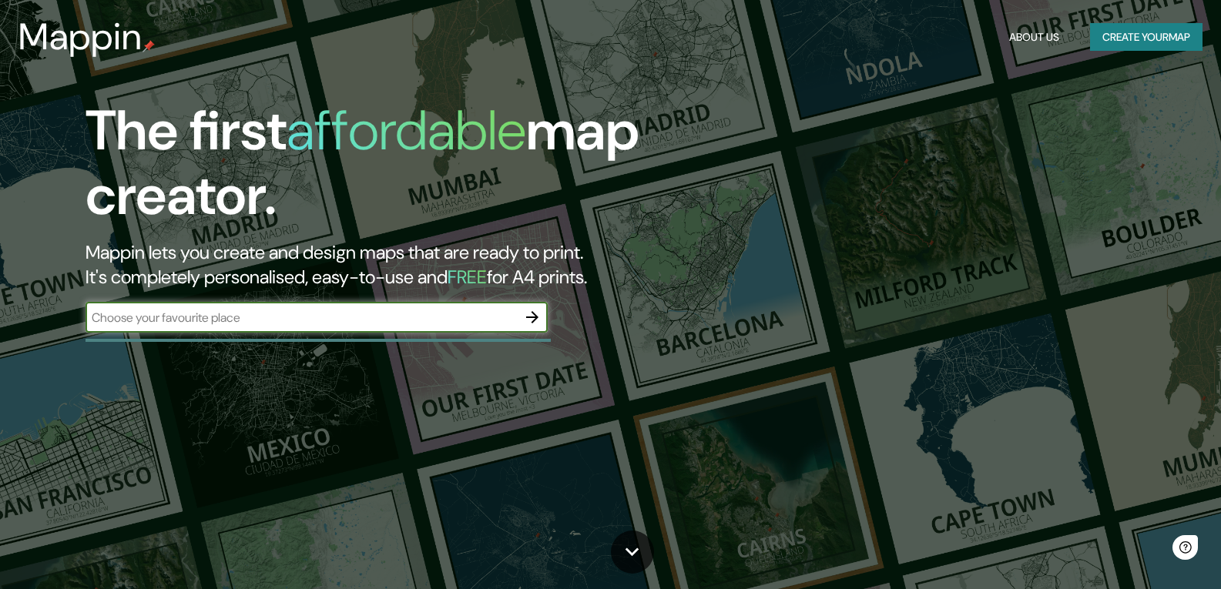
click at [333, 314] on input "text" at bounding box center [301, 318] width 431 height 18
type input "teteles de [PERSON_NAME] [GEOGRAPHIC_DATA]"
click at [527, 312] on icon "button" at bounding box center [532, 317] width 18 height 18
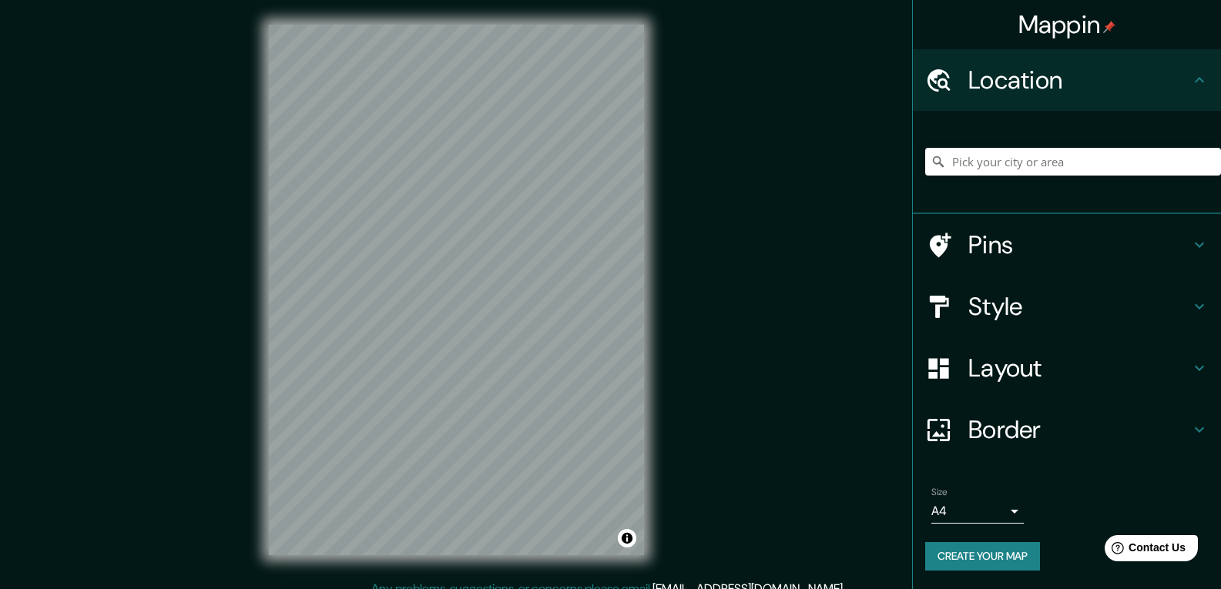
click at [1196, 251] on icon at bounding box center [1199, 245] width 18 height 18
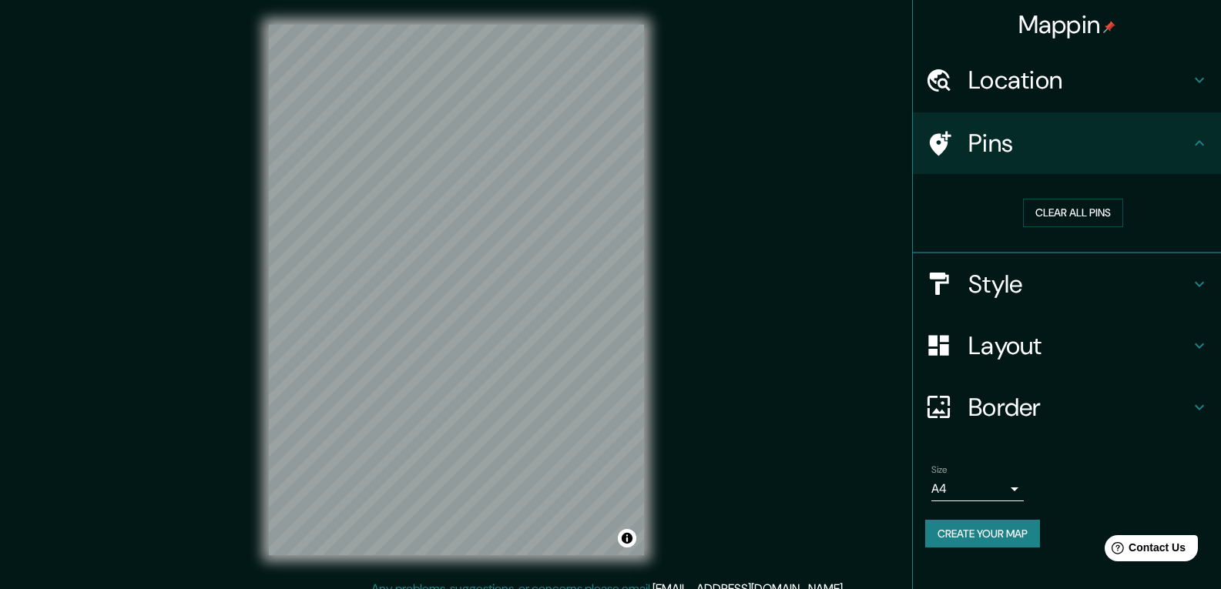
click at [1197, 149] on icon at bounding box center [1199, 143] width 18 height 18
click at [1198, 281] on icon at bounding box center [1199, 284] width 18 height 18
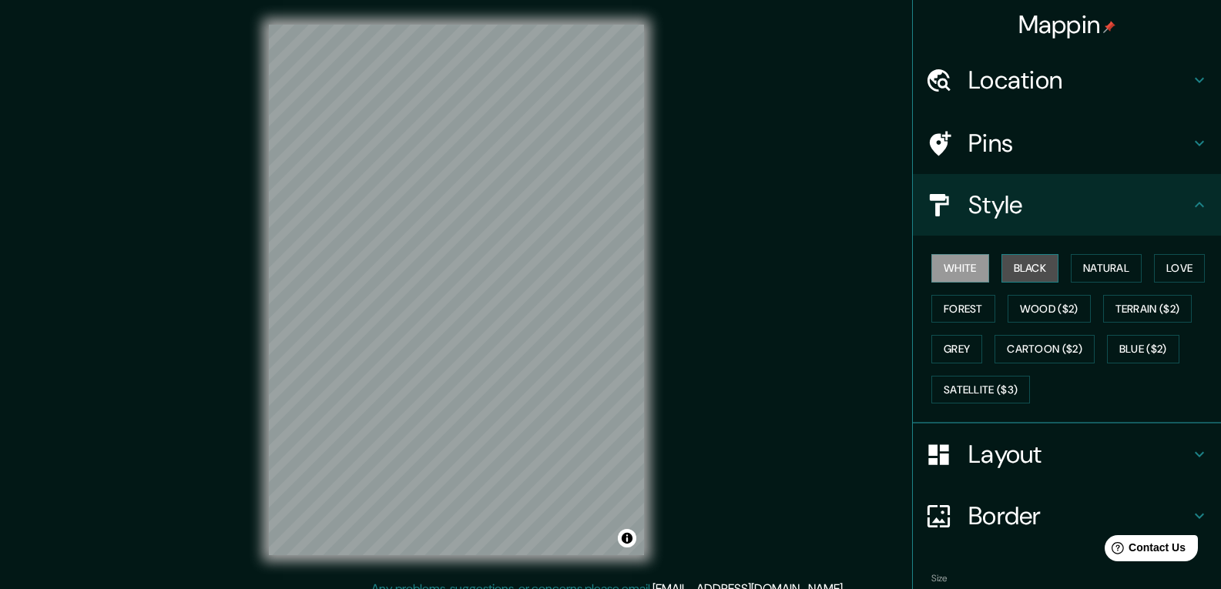
click at [1021, 269] on button "Black" at bounding box center [1030, 268] width 58 height 29
click at [1099, 273] on button "Natural" at bounding box center [1106, 268] width 71 height 29
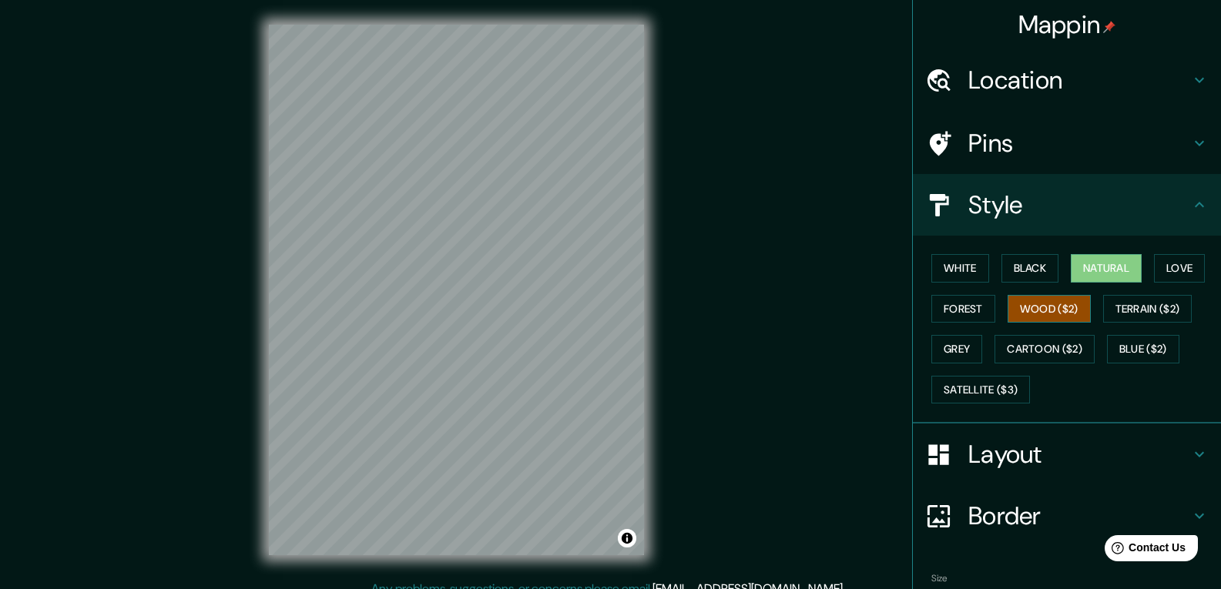
click at [1035, 309] on button "Wood ($2)" at bounding box center [1049, 309] width 83 height 29
click at [951, 311] on button "Forest" at bounding box center [963, 309] width 64 height 29
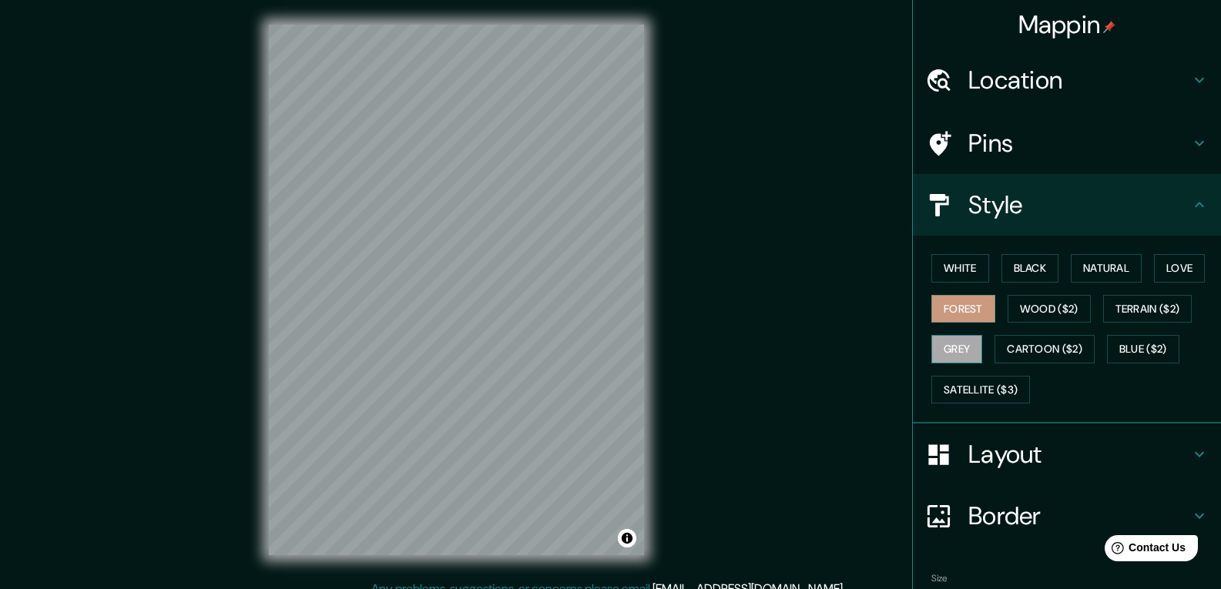
click at [946, 351] on button "Grey" at bounding box center [956, 349] width 51 height 29
click at [1139, 346] on button "Blue ($2)" at bounding box center [1143, 349] width 72 height 29
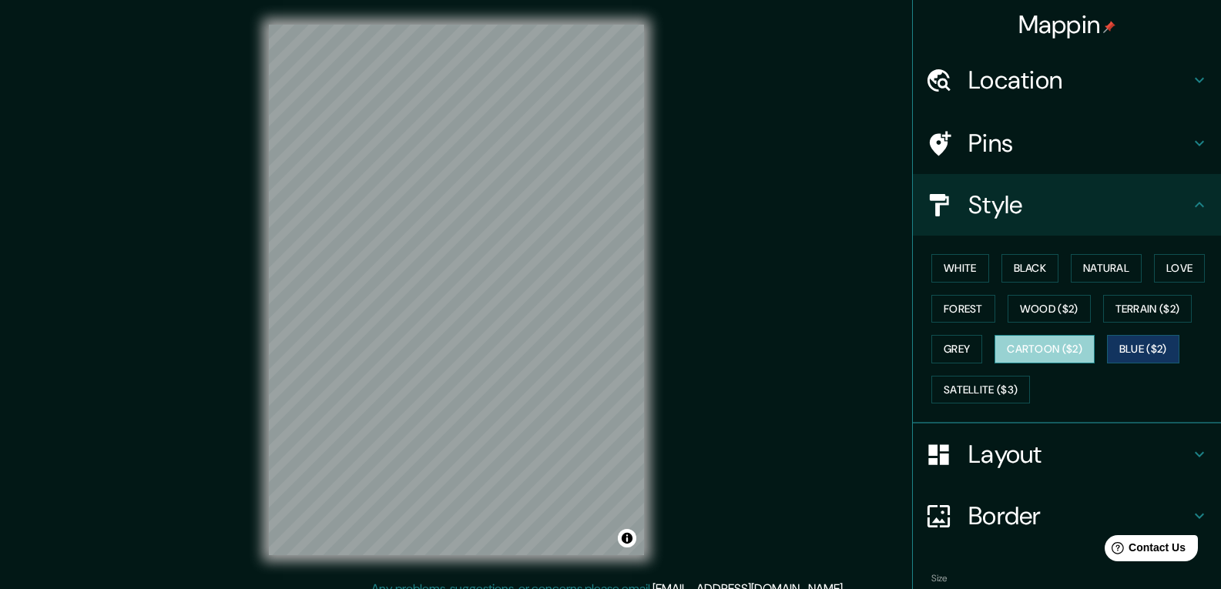
click at [1040, 344] on button "Cartoon ($2)" at bounding box center [1045, 349] width 100 height 29
click at [1029, 271] on button "Black" at bounding box center [1030, 268] width 58 height 29
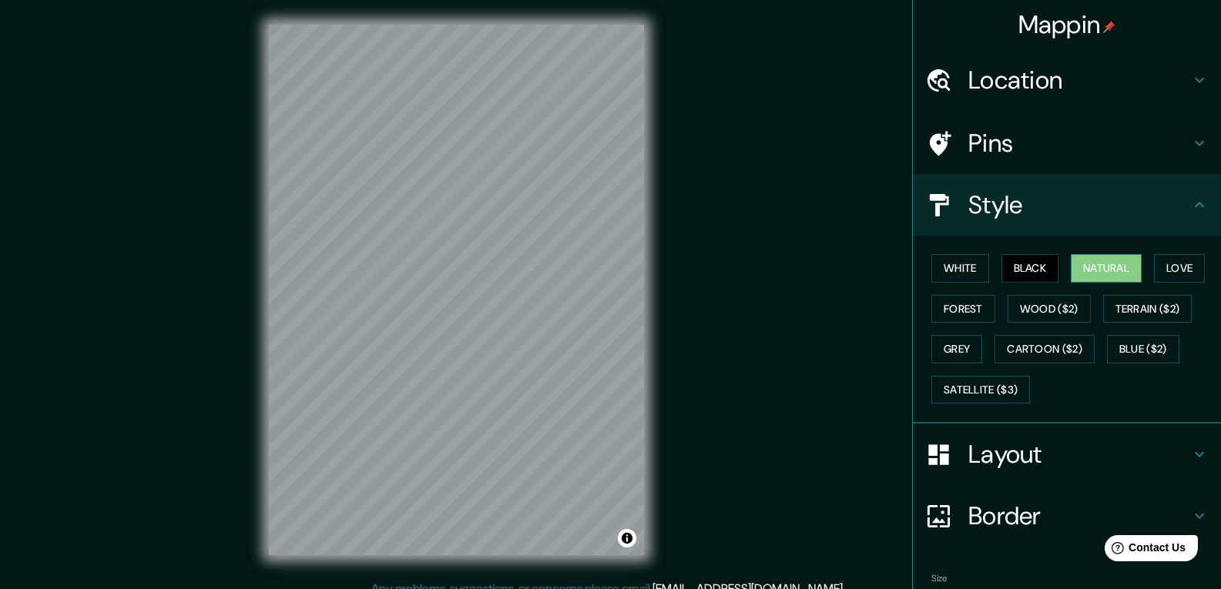
click at [1087, 267] on button "Natural" at bounding box center [1106, 268] width 71 height 29
click at [1156, 270] on button "Love" at bounding box center [1179, 268] width 51 height 29
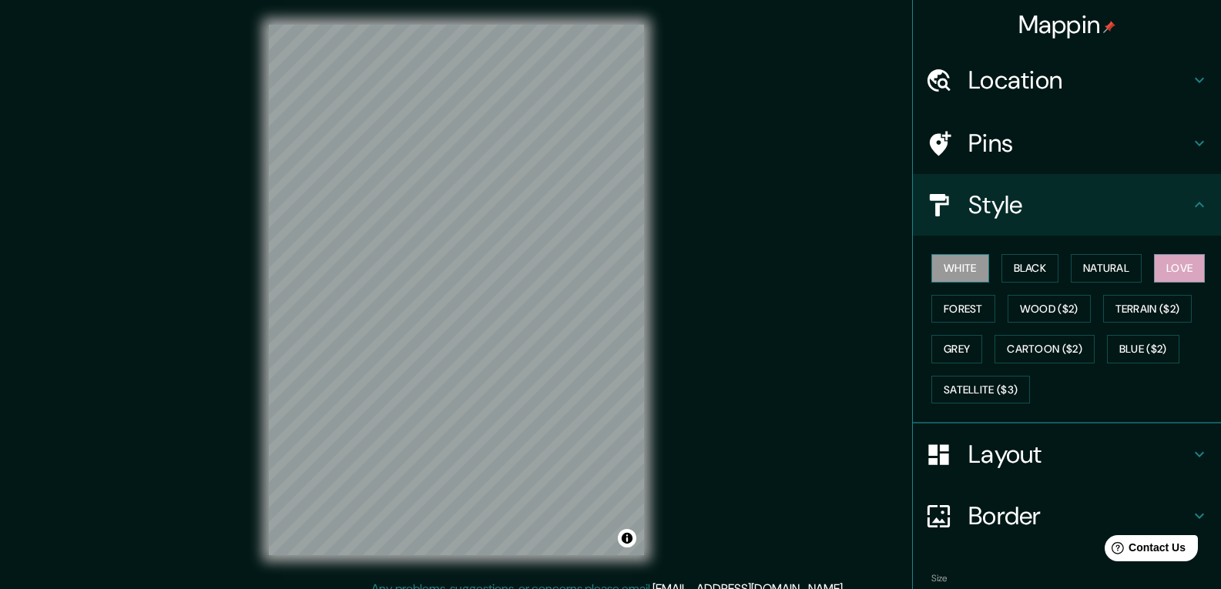
click at [951, 277] on button "White" at bounding box center [960, 268] width 58 height 29
click at [1058, 344] on button "Cartoon ($2)" at bounding box center [1045, 349] width 100 height 29
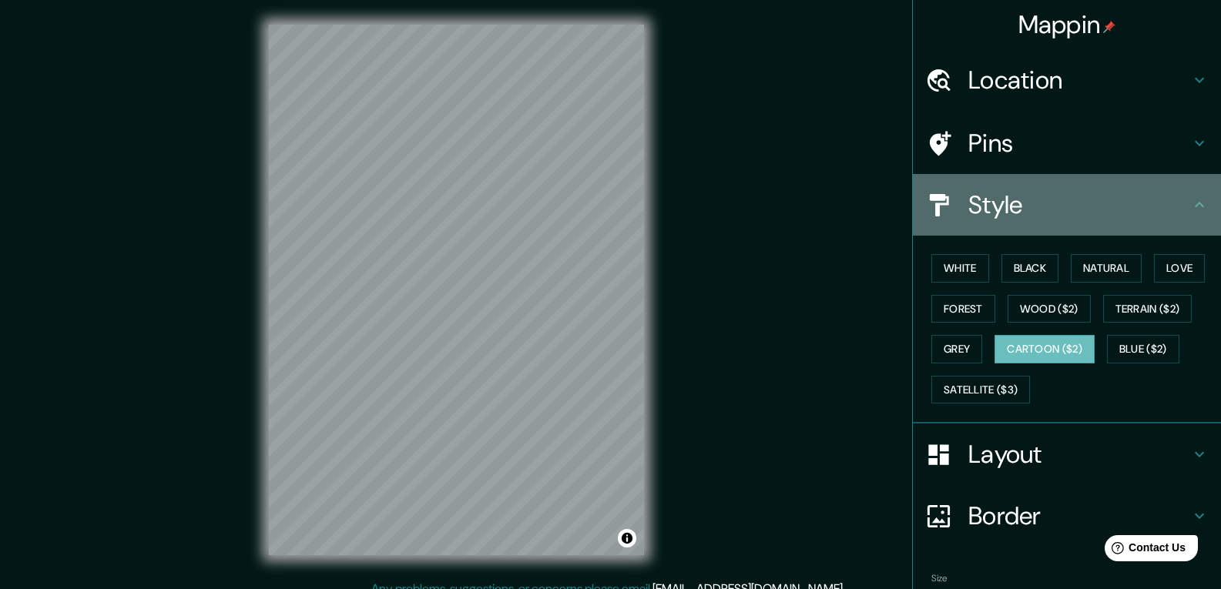
click at [1195, 205] on icon at bounding box center [1199, 204] width 9 height 5
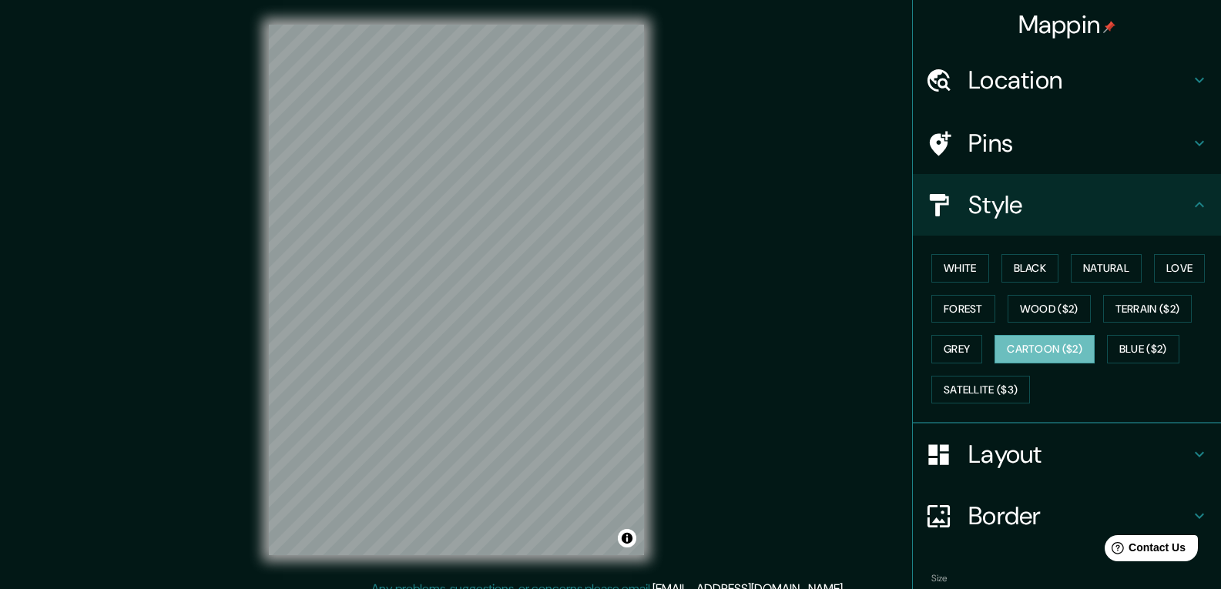
click at [1190, 208] on icon at bounding box center [1199, 205] width 18 height 18
click at [1193, 449] on icon at bounding box center [1199, 454] width 18 height 18
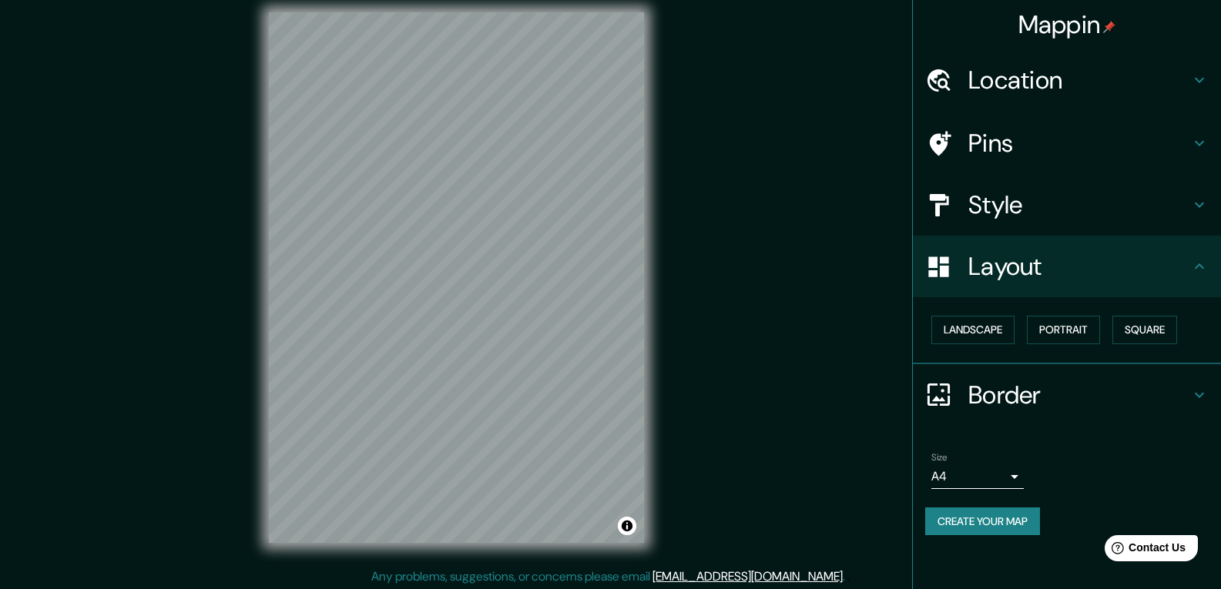
scroll to position [15, 0]
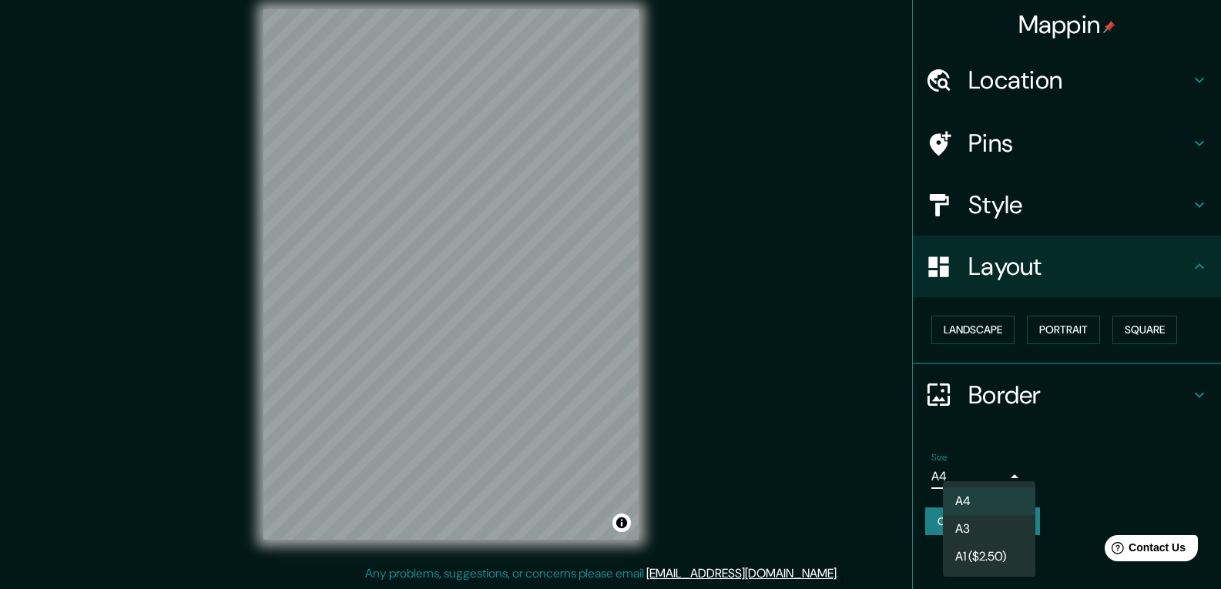
click at [1015, 480] on body "Mappin Location Pins Style Layout Landscape Portrait Square Border Choose a bor…" at bounding box center [610, 279] width 1221 height 589
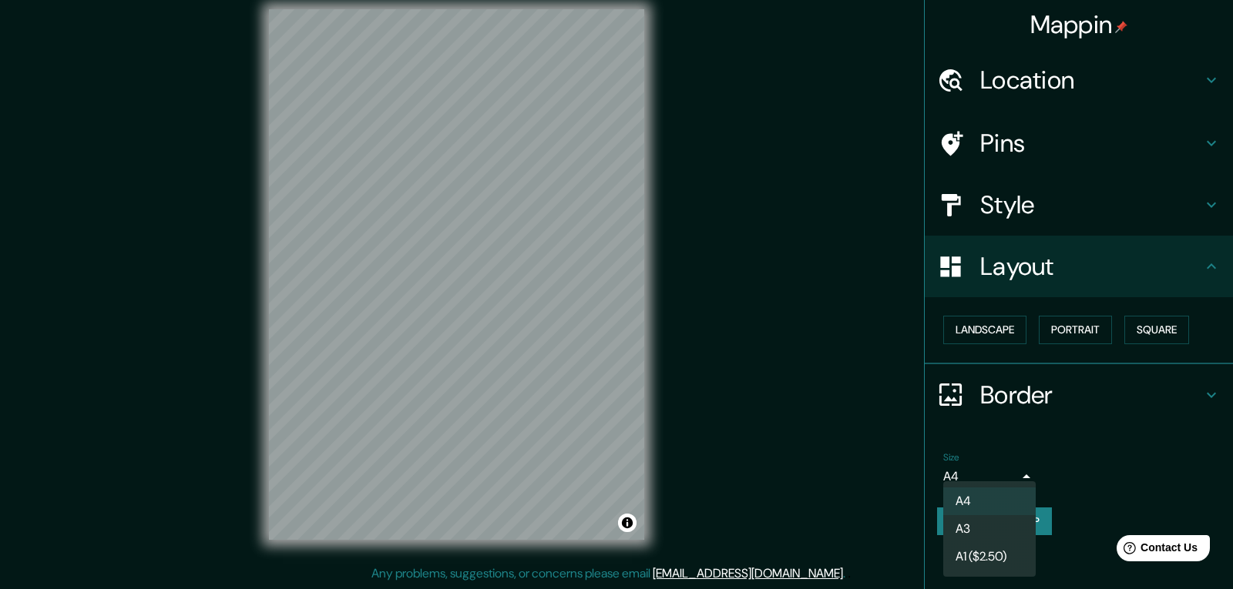
click at [997, 559] on li "A1 ($2.50)" at bounding box center [989, 557] width 92 height 28
type input "a3"
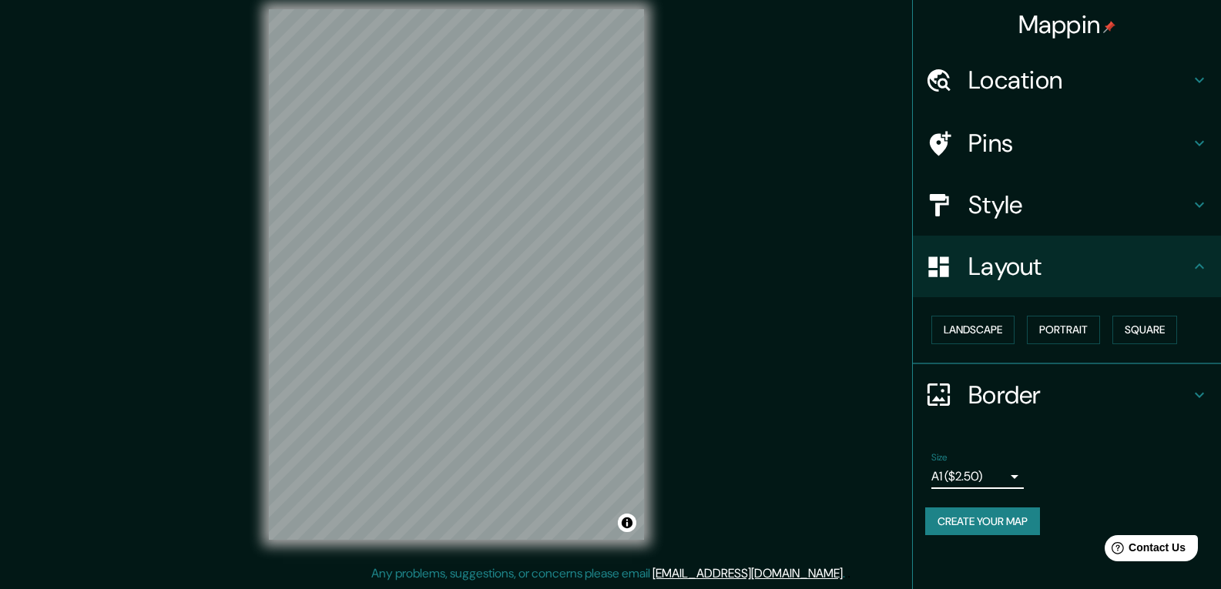
click at [1196, 398] on icon at bounding box center [1199, 395] width 18 height 18
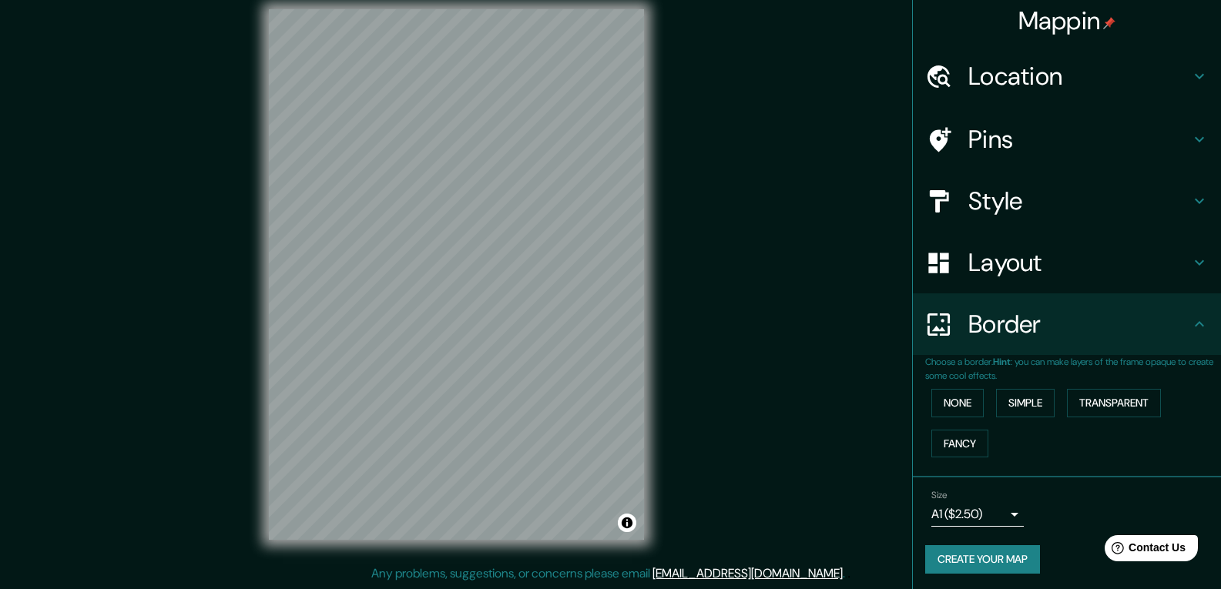
scroll to position [7, 0]
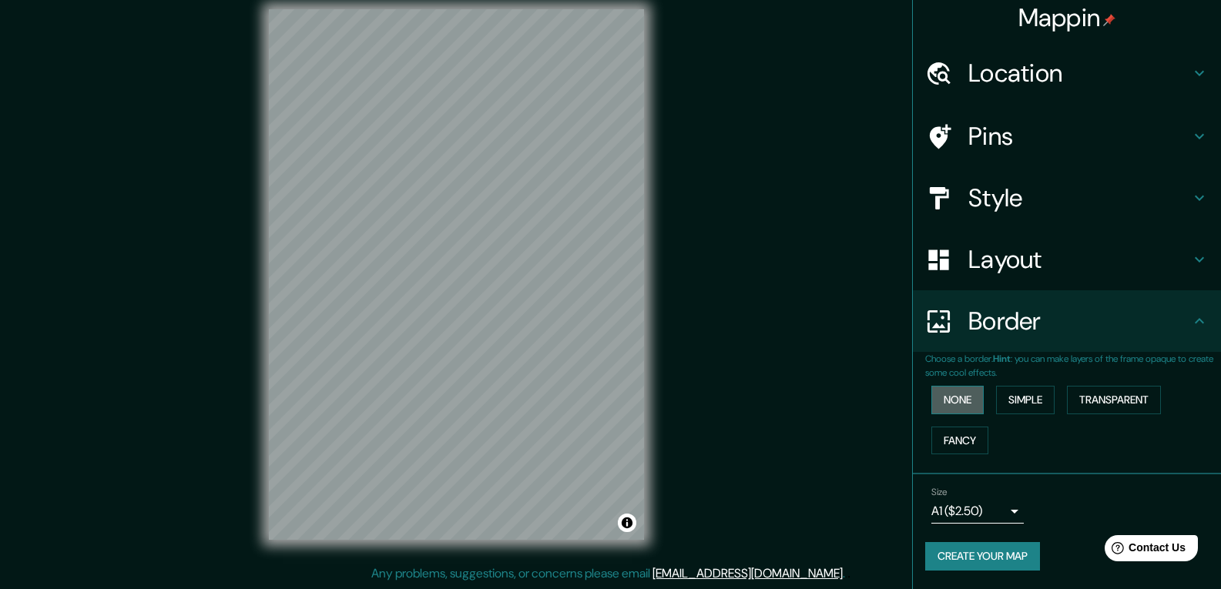
click at [951, 400] on button "None" at bounding box center [957, 400] width 52 height 29
click at [1018, 398] on button "Simple" at bounding box center [1025, 400] width 59 height 29
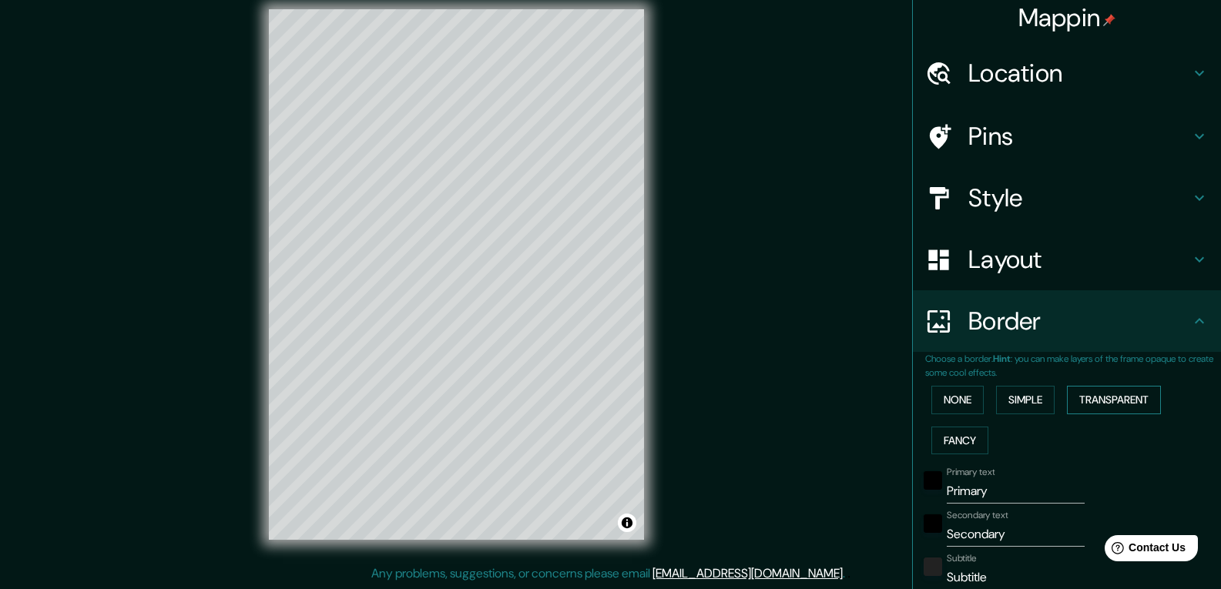
click at [1083, 398] on button "Transparent" at bounding box center [1114, 400] width 94 height 29
click at [958, 443] on button "Fancy" at bounding box center [959, 441] width 57 height 29
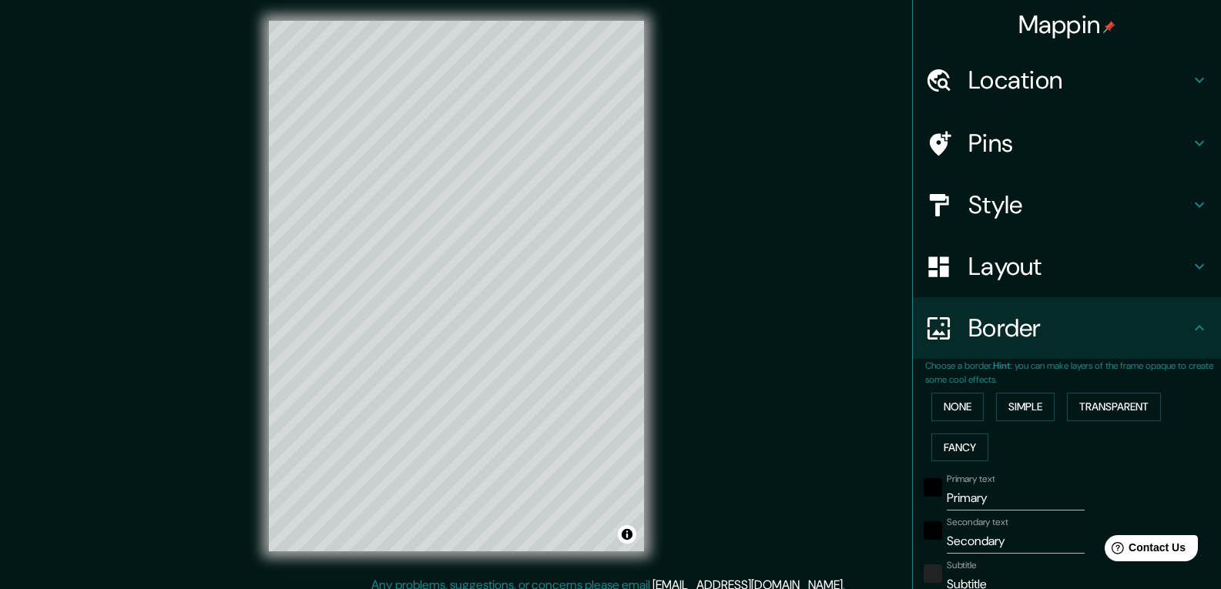
scroll to position [0, 0]
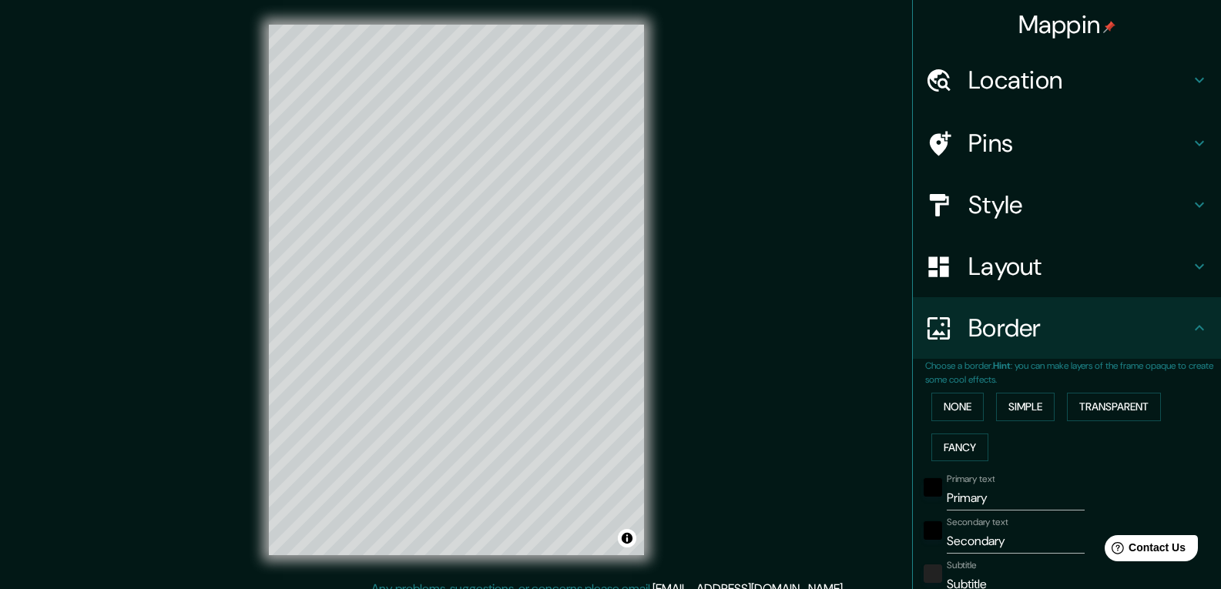
click at [1077, 72] on h4 "Location" at bounding box center [1079, 80] width 222 height 31
type input "195"
type input "39"
type input "19"
